Goal: Task Accomplishment & Management: Use online tool/utility

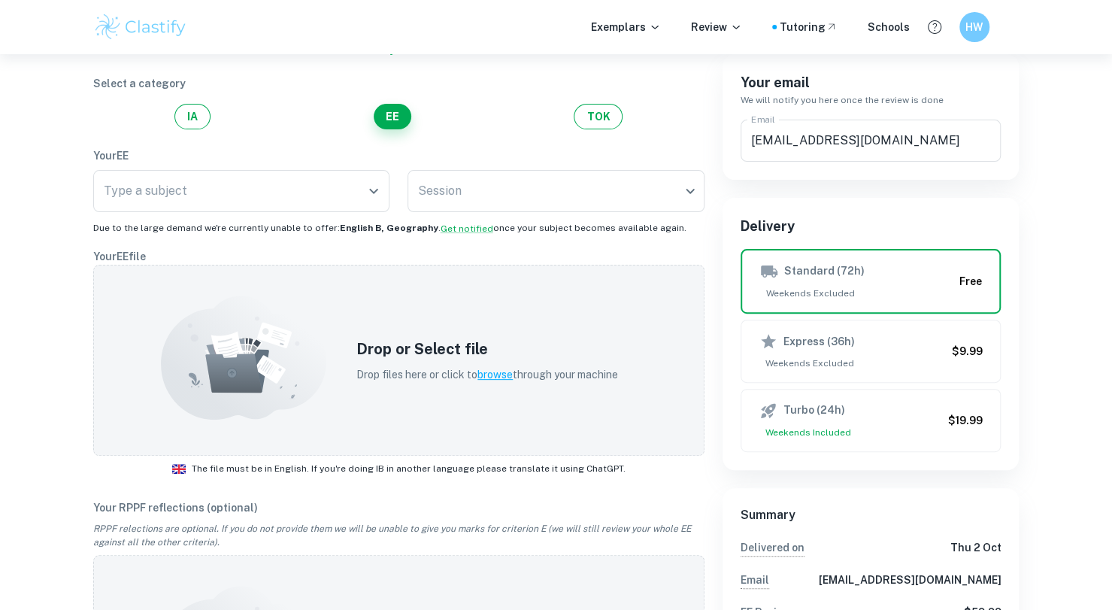
scroll to position [14, 0]
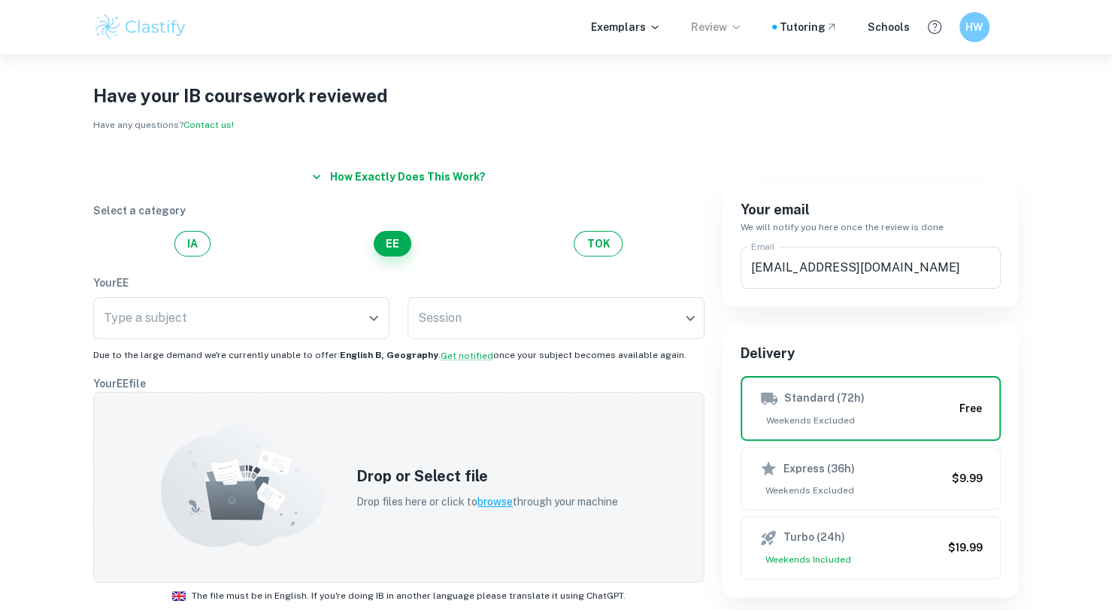
click at [732, 31] on p "Review" at bounding box center [716, 27] width 51 height 17
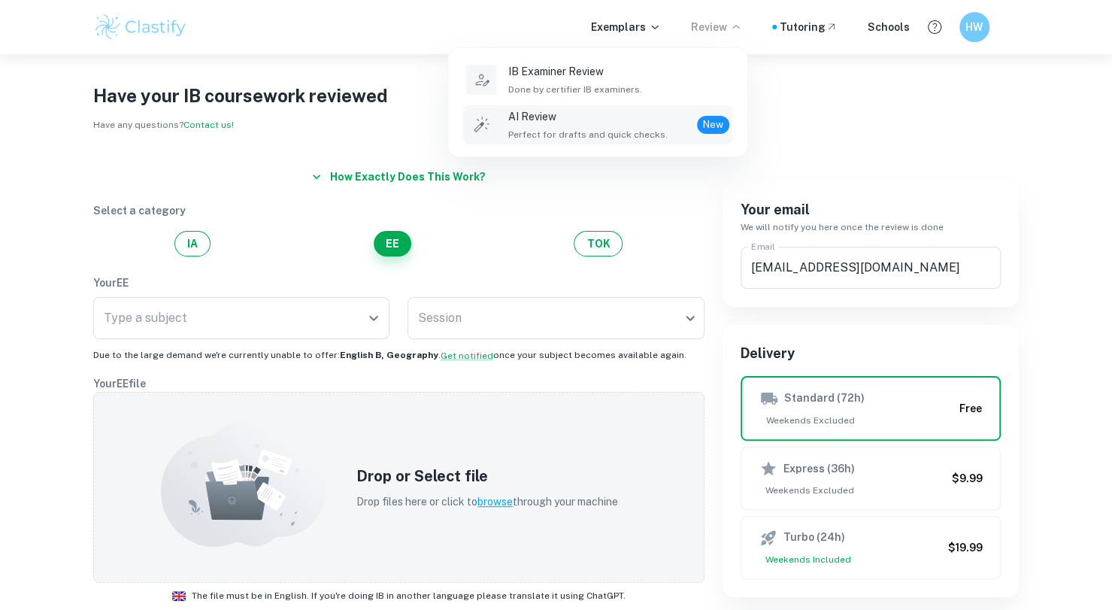
click at [686, 139] on div "AI Review Perfect for drafts and quick checks. New" at bounding box center [618, 124] width 221 height 33
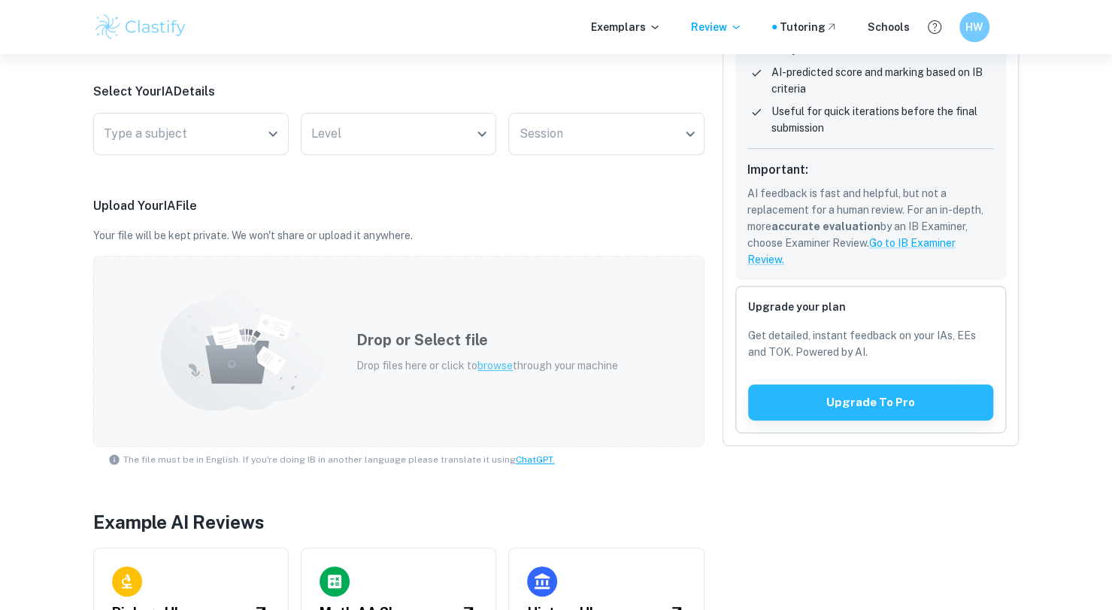
scroll to position [301, 0]
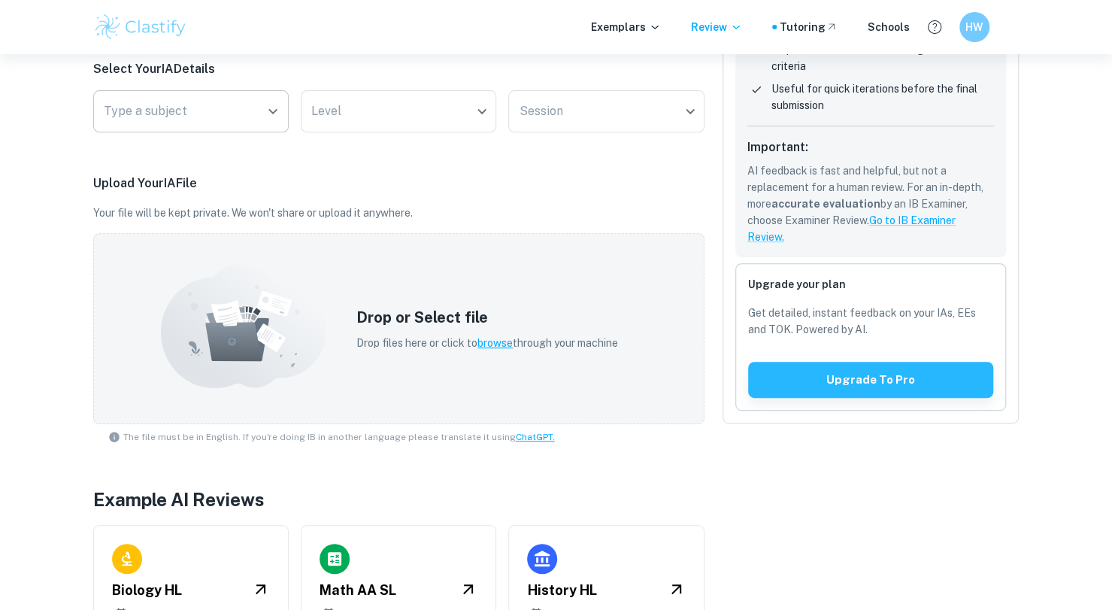
click at [251, 114] on input "Type a subject" at bounding box center [179, 111] width 159 height 29
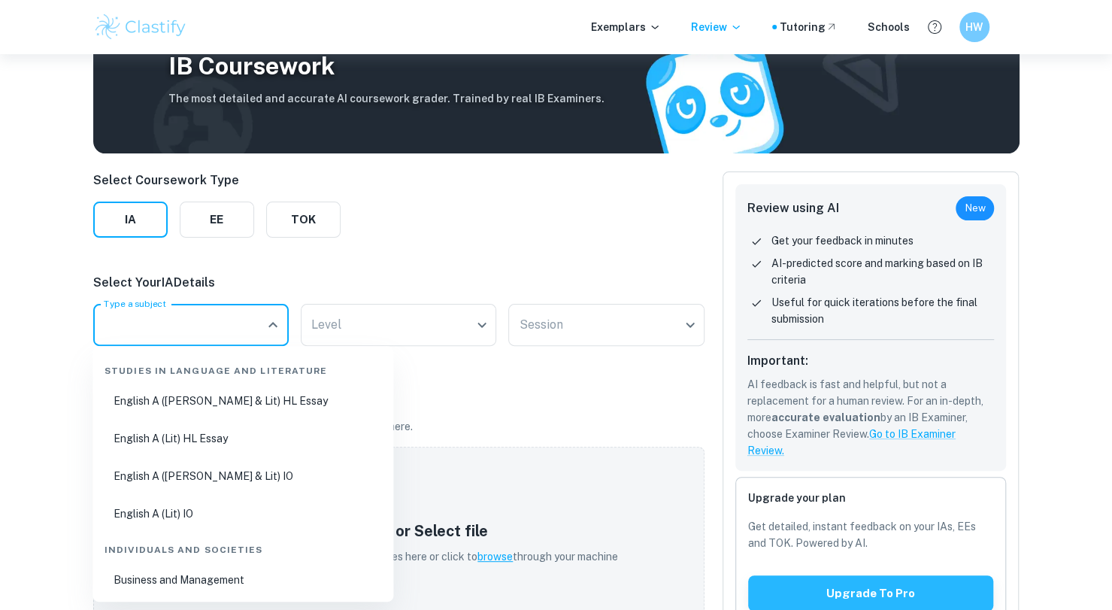
scroll to position [75, 0]
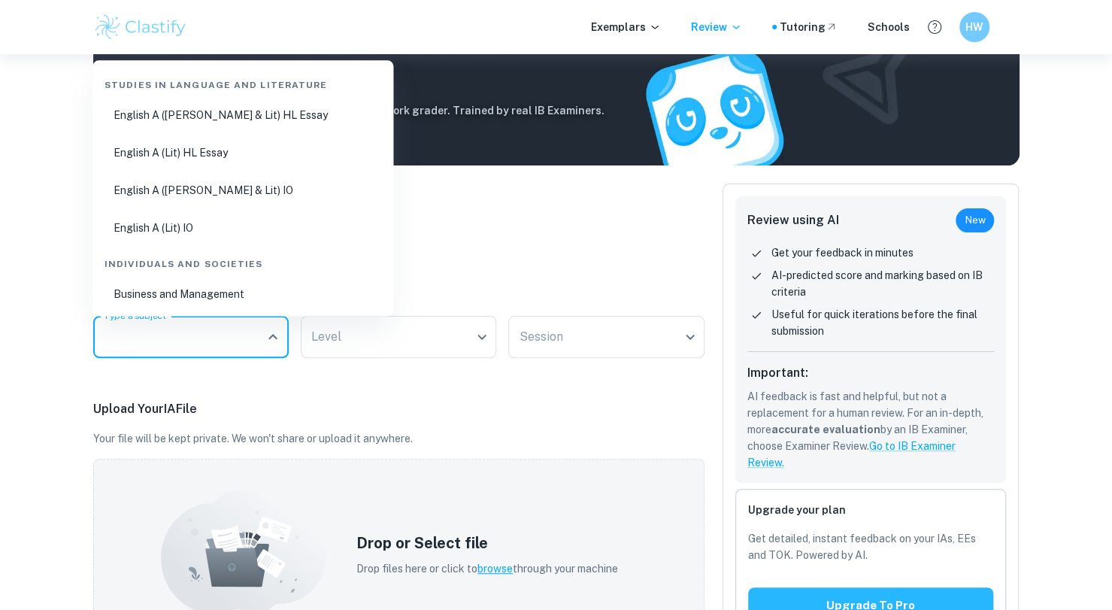
click at [441, 275] on div "Select Coursework Type IA EE TOK Select Your IA Details Type a subject Type a s…" at bounding box center [398, 549] width 611 height 732
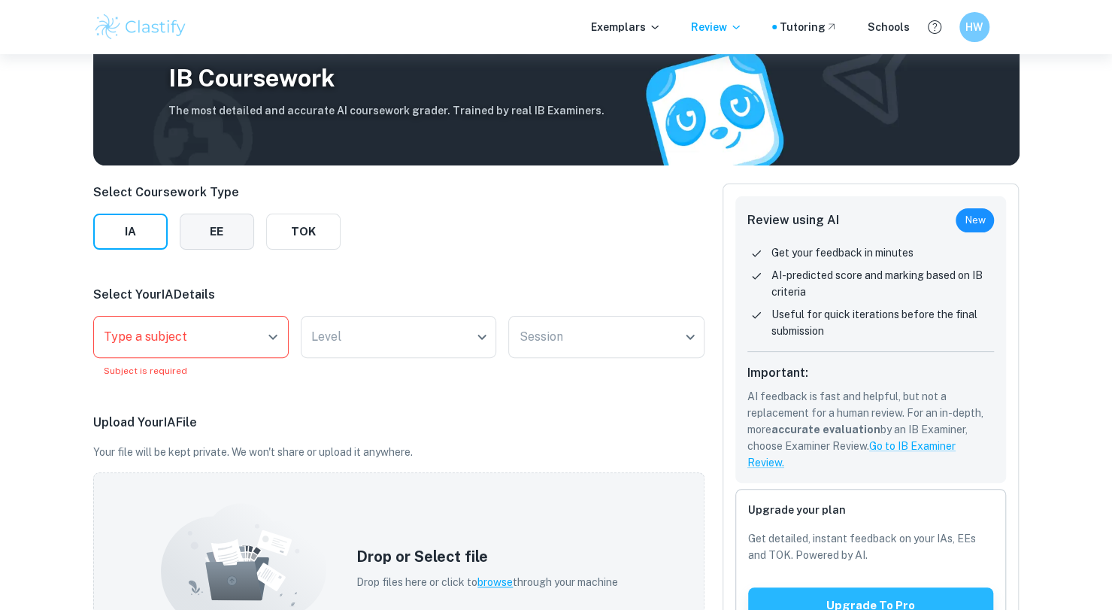
click at [244, 230] on button "EE" at bounding box center [217, 231] width 74 height 36
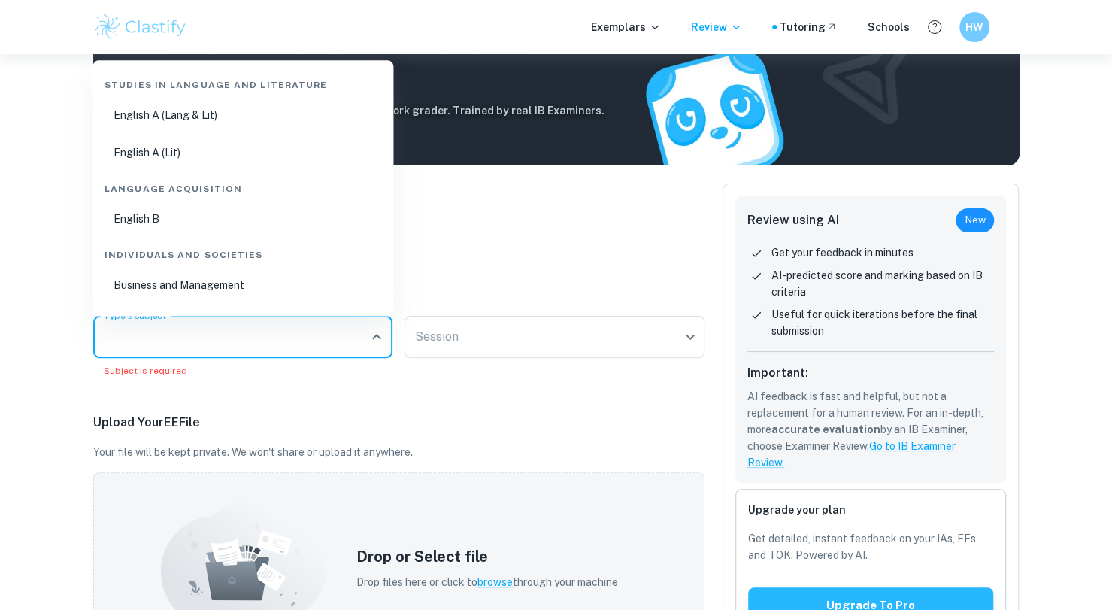
click at [248, 346] on input "Type a subject" at bounding box center [232, 336] width 264 height 29
click at [308, 106] on li "English A (Lang & Lit)" at bounding box center [242, 115] width 289 height 35
type input "English A (Lang & Lit)"
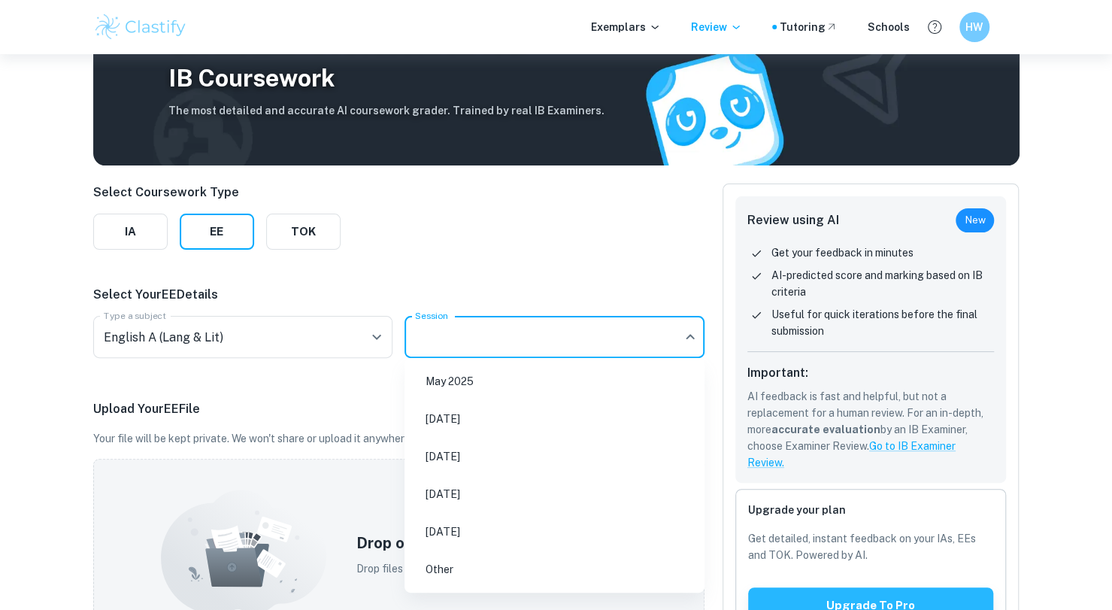
click at [462, 339] on body "We value your privacy We use cookies to enhance your browsing experience, serve…" at bounding box center [556, 284] width 1112 height 610
click at [469, 447] on li "[DATE]" at bounding box center [554, 456] width 288 height 35
type input "M26"
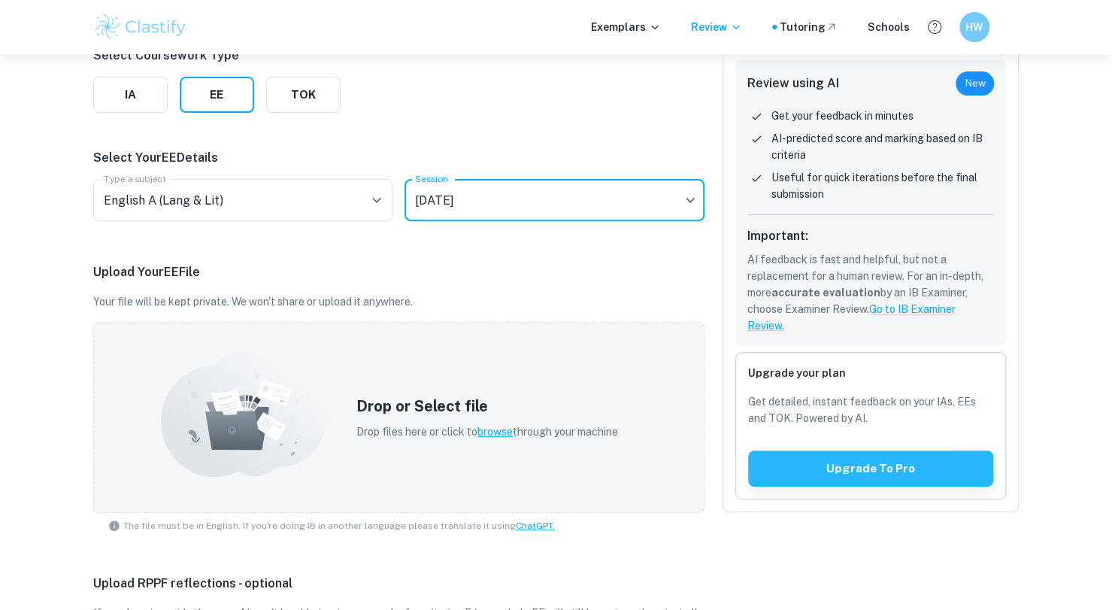
scroll to position [247, 0]
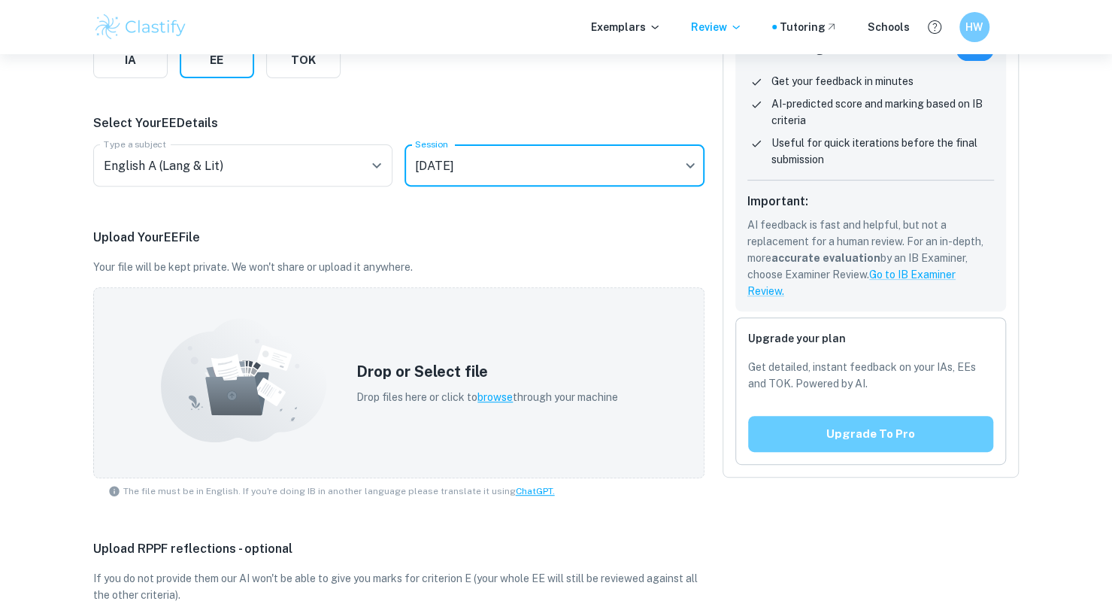
click at [775, 424] on button "Upgrade to pro" at bounding box center [871, 434] width 246 height 36
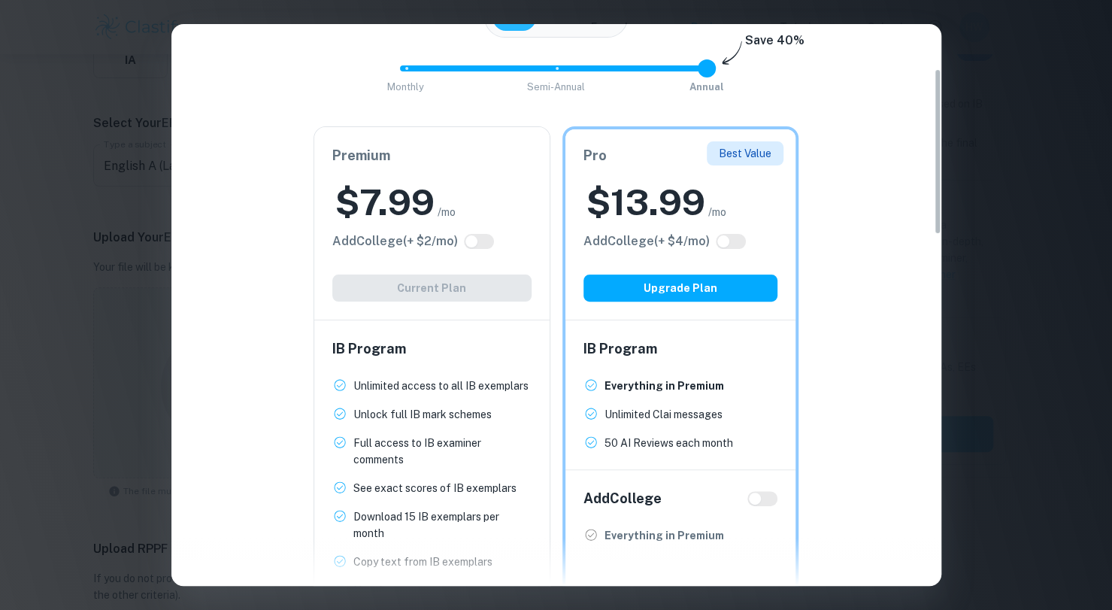
scroll to position [226, 0]
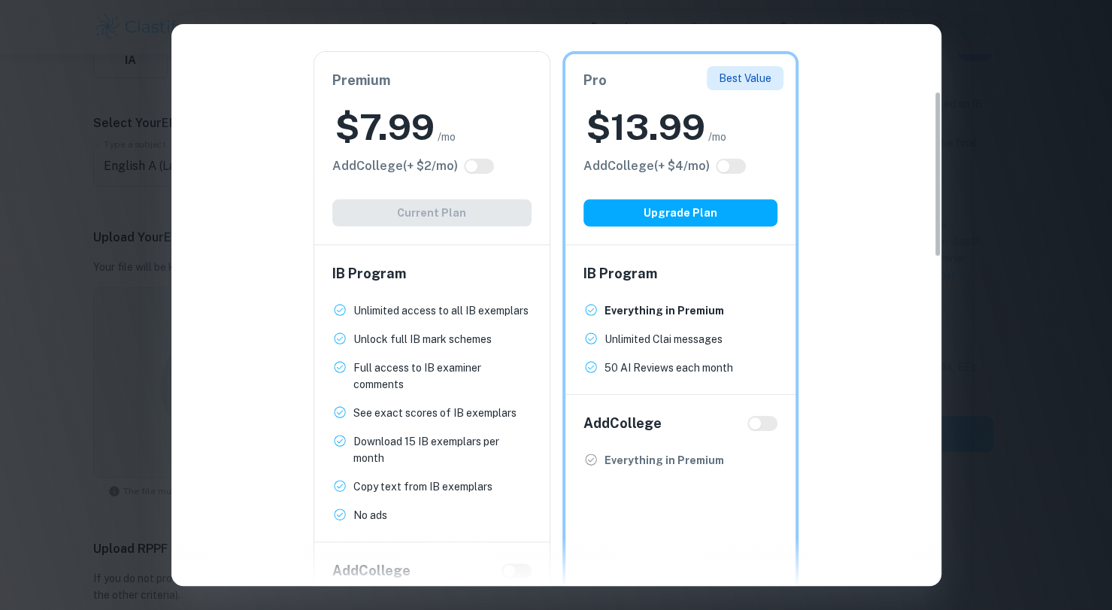
click at [1038, 304] on div "Easily Ace Your IB Coursework & Crush College Essays. Get Clastify Premium Get …" at bounding box center [556, 305] width 1112 height 610
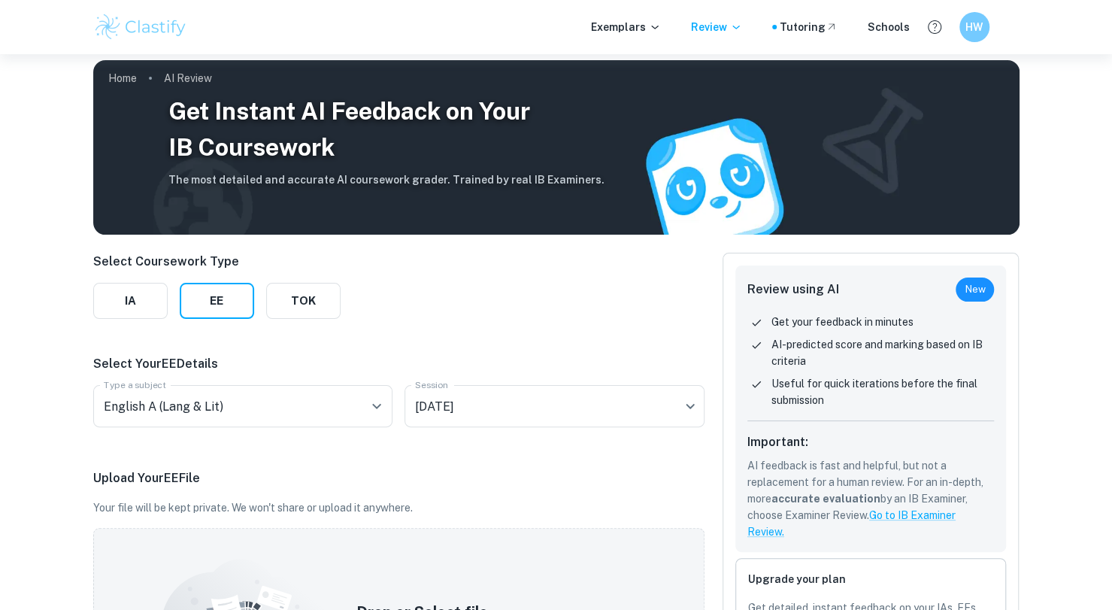
scroll to position [0, 0]
